Goal: Task Accomplishment & Management: Manage account settings

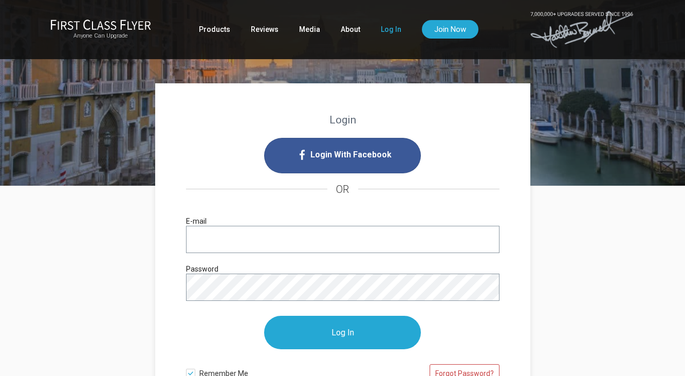
type input "lianne.espeland+trial1@gmail.com"
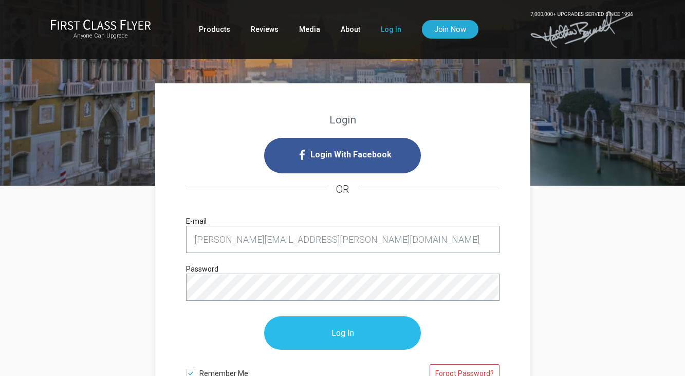
click at [325, 334] on input "Log In" at bounding box center [342, 332] width 157 height 33
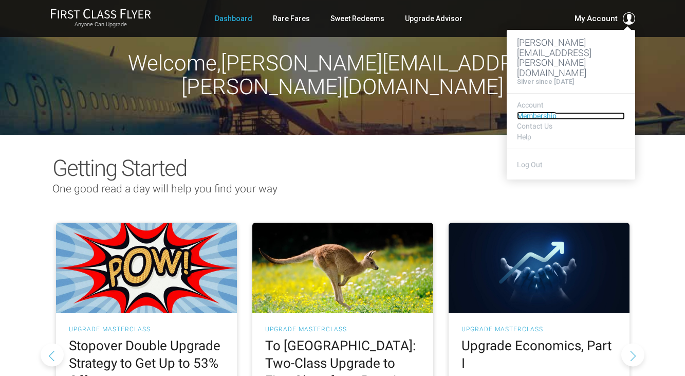
click at [540, 112] on link "Membership" at bounding box center [571, 116] width 108 height 8
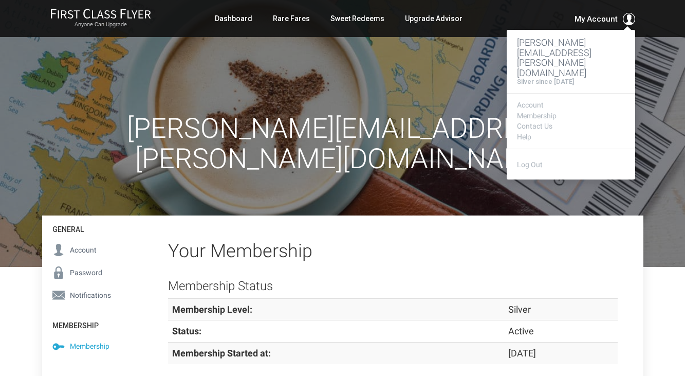
click at [628, 17] on span at bounding box center [629, 19] width 12 height 12
click at [536, 122] on link "Contact Us" at bounding box center [571, 126] width 108 height 8
click at [526, 133] on link "Help" at bounding box center [571, 137] width 108 height 8
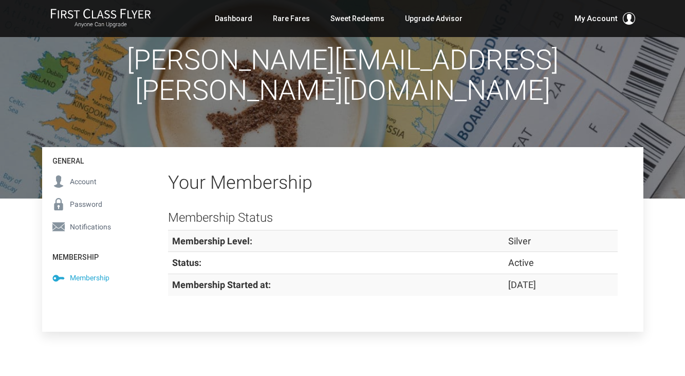
scroll to position [65, 0]
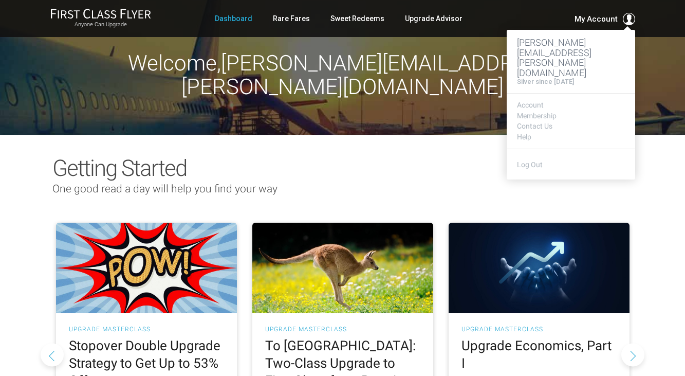
click at [588, 22] on span "My Account" at bounding box center [595, 19] width 43 height 12
click at [523, 160] on link "Log Out" at bounding box center [530, 164] width 26 height 8
click at [524, 160] on link "Log Out" at bounding box center [530, 164] width 26 height 8
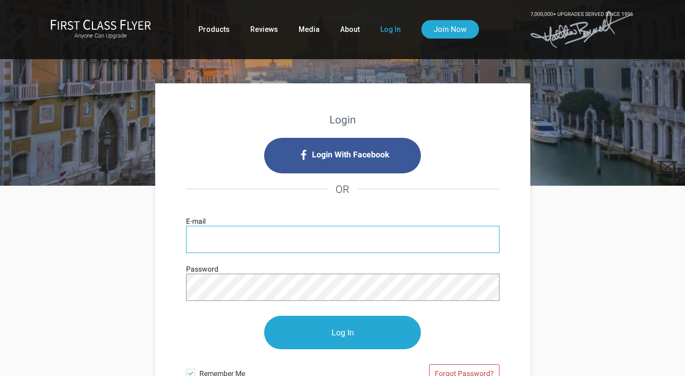
type input "[PERSON_NAME][EMAIL_ADDRESS][PERSON_NAME][DOMAIN_NAME]"
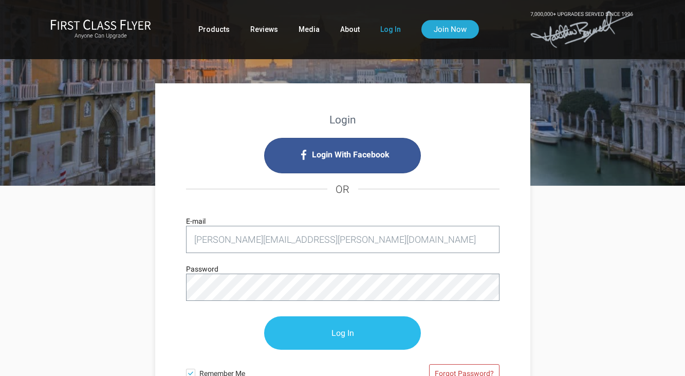
click at [323, 322] on input "Log In" at bounding box center [342, 332] width 157 height 33
